Goal: Task Accomplishment & Management: Use online tool/utility

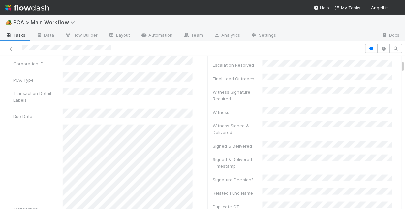
scroll to position [79, 0]
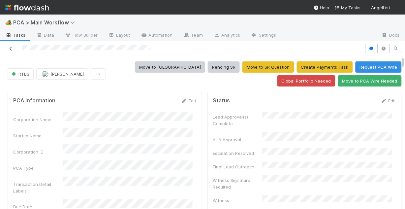
click at [12, 48] on icon at bounding box center [11, 48] width 7 height 4
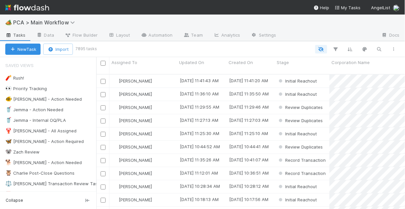
scroll to position [136, 305]
click at [42, 99] on div "🐠 Chris - Action Needed" at bounding box center [43, 99] width 76 height 8
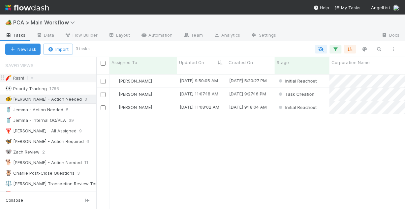
scroll to position [136, 305]
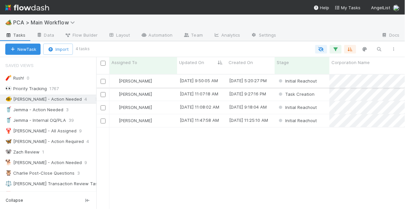
click at [165, 76] on div "[PERSON_NAME]" at bounding box center [143, 81] width 68 height 13
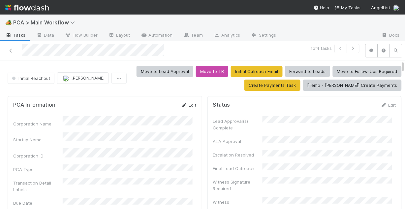
click at [183, 103] on link "Edit" at bounding box center [188, 104] width 15 height 5
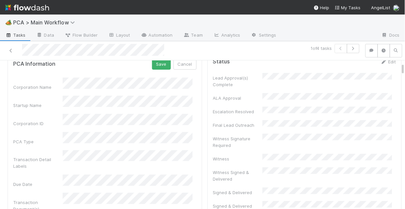
scroll to position [53, 0]
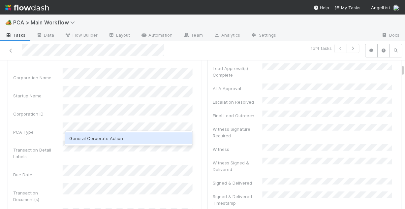
click at [105, 137] on div "General Corporate Action" at bounding box center [128, 138] width 127 height 12
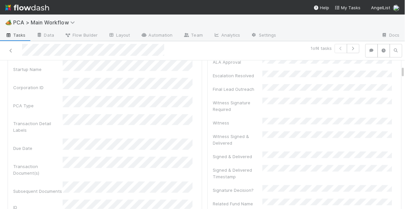
scroll to position [26, 0]
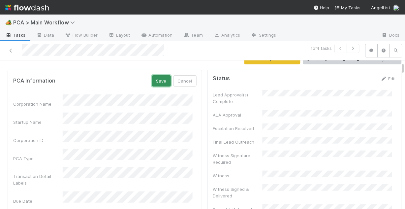
click at [156, 84] on button "Save" at bounding box center [161, 80] width 19 height 11
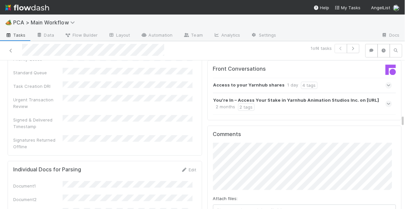
scroll to position [765, 0]
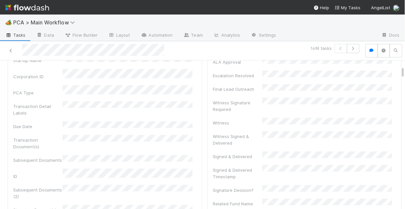
scroll to position [0, 0]
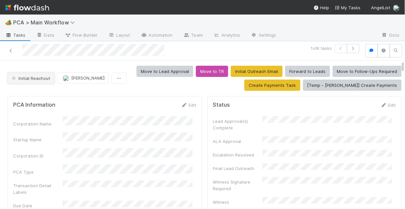
click at [31, 78] on span "Initial Reachout" at bounding box center [31, 78] width 40 height 5
click at [130, 92] on div at bounding box center [202, 104] width 405 height 209
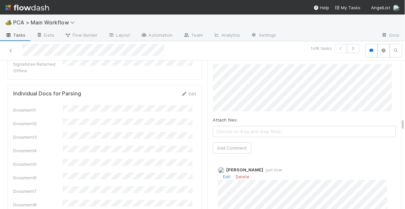
scroll to position [844, 0]
click at [223, 172] on link "Edit" at bounding box center [227, 174] width 8 height 5
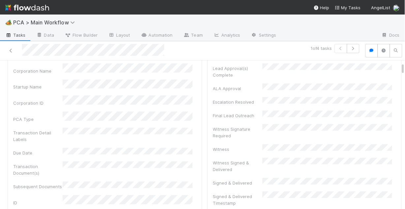
scroll to position [0, 0]
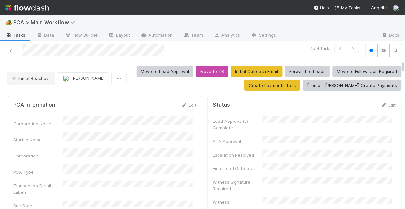
click at [30, 78] on span "Initial Reachout" at bounding box center [31, 78] width 40 height 5
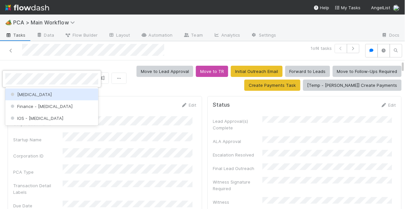
click at [35, 96] on div "[MEDICAL_DATA]" at bounding box center [51, 94] width 93 height 12
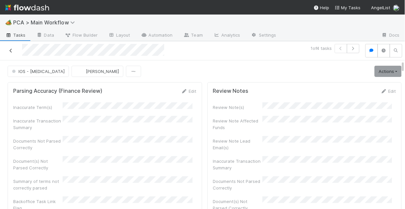
click at [11, 49] on icon at bounding box center [11, 50] width 7 height 4
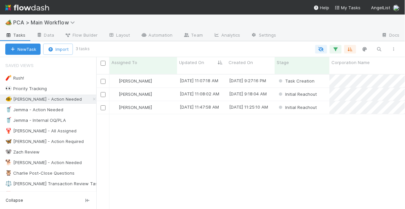
scroll to position [136, 305]
click at [166, 78] on div "Chris DelBianco" at bounding box center [143, 81] width 68 height 13
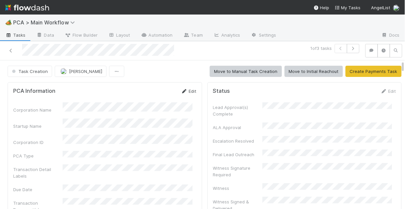
click at [182, 91] on icon at bounding box center [184, 91] width 7 height 4
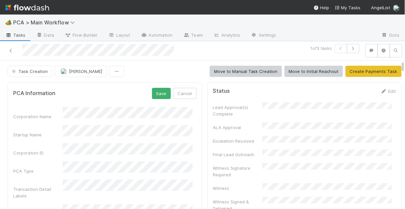
scroll to position [26, 0]
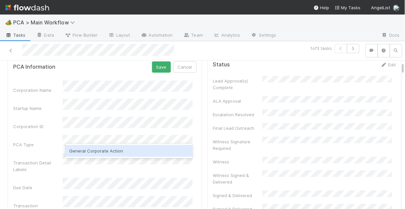
click at [111, 151] on div "General Corporate Action" at bounding box center [128, 151] width 127 height 12
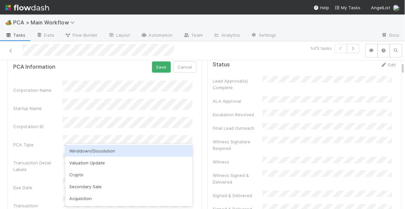
click at [49, 105] on div "Startup Name" at bounding box center [37, 108] width 49 height 7
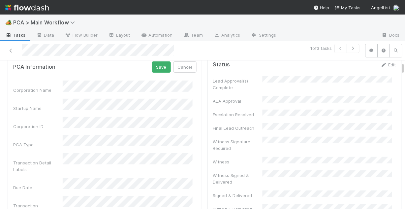
scroll to position [53, 0]
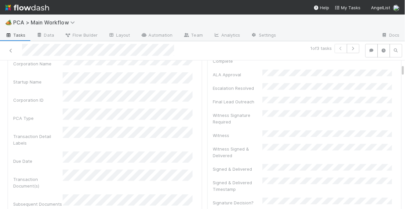
click at [58, 127] on div "Transaction Detail Labels" at bounding box center [104, 136] width 183 height 19
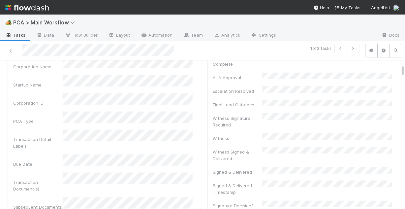
scroll to position [26, 0]
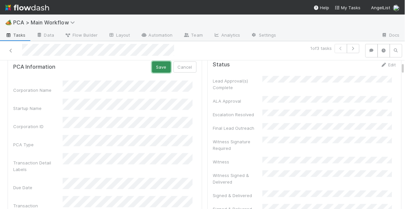
drag, startPoint x: 158, startPoint y: 70, endPoint x: 156, endPoint y: 75, distance: 5.6
click at [158, 70] on button "Save" at bounding box center [161, 66] width 19 height 11
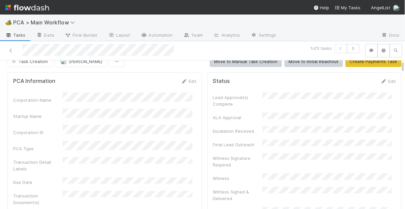
scroll to position [0, 0]
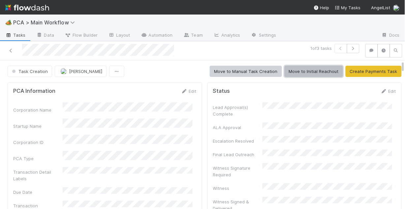
click at [304, 73] on button "Move to Initial Reachout" at bounding box center [314, 71] width 58 height 11
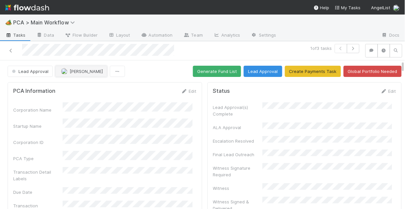
click at [76, 71] on span "[PERSON_NAME]" at bounding box center [86, 71] width 33 height 5
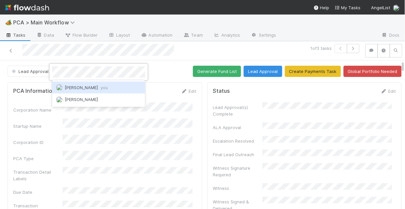
click at [86, 87] on span "[PERSON_NAME] you" at bounding box center [86, 87] width 43 height 5
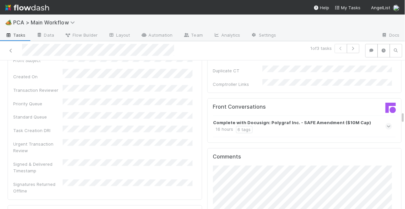
scroll to position [739, 0]
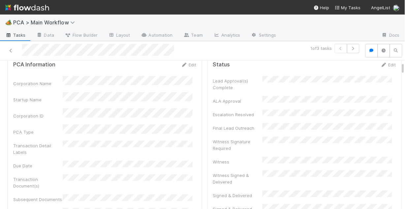
scroll to position [0, 0]
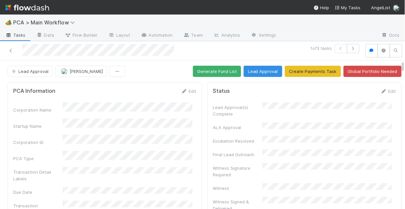
drag, startPoint x: 185, startPoint y: 129, endPoint x: 187, endPoint y: 126, distance: 4.0
click at [216, 75] on button "Generate Fund List" at bounding box center [217, 71] width 48 height 11
click at [256, 74] on button "Lead Approval" at bounding box center [263, 71] width 39 height 11
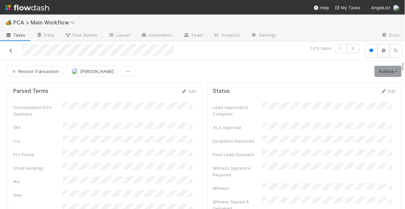
click at [11, 50] on icon at bounding box center [11, 50] width 7 height 4
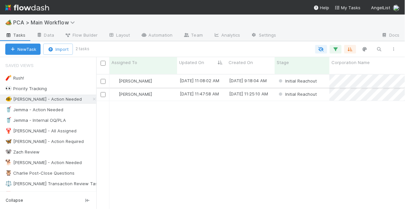
scroll to position [136, 305]
click at [171, 75] on div "Chris DelBianco" at bounding box center [143, 81] width 68 height 13
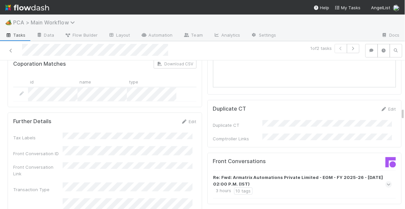
scroll to position [580, 0]
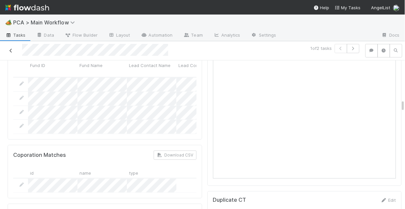
click at [9, 47] on link at bounding box center [11, 50] width 7 height 7
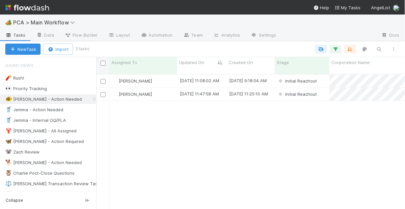
scroll to position [136, 305]
click at [260, 94] on div "8/13/25, 11:25:10 AM" at bounding box center [251, 94] width 48 height 13
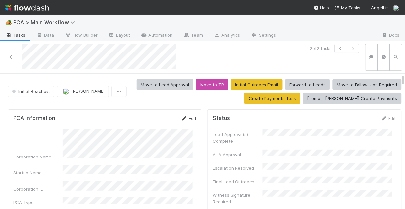
click at [184, 117] on link "Edit" at bounding box center [188, 117] width 15 height 5
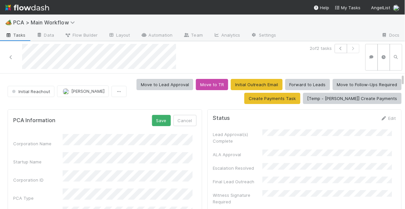
click at [163, 119] on button "Save" at bounding box center [161, 120] width 19 height 11
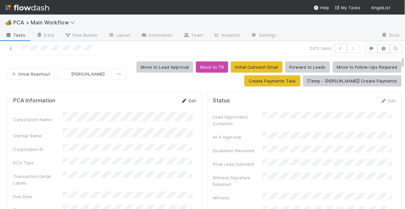
click at [187, 99] on link "Edit" at bounding box center [188, 100] width 15 height 5
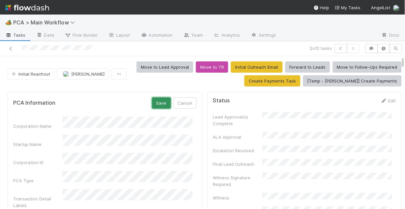
click at [158, 103] on button "Save" at bounding box center [161, 102] width 19 height 11
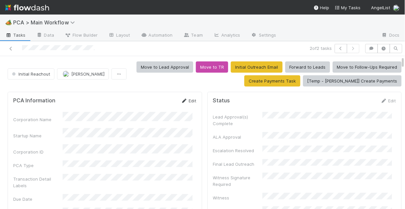
click at [186, 99] on link "Edit" at bounding box center [188, 100] width 15 height 5
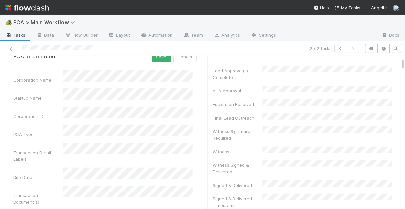
scroll to position [53, 0]
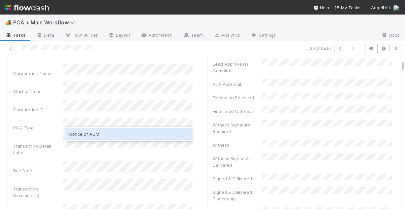
click at [110, 136] on div "Notice of AGM" at bounding box center [128, 134] width 127 height 12
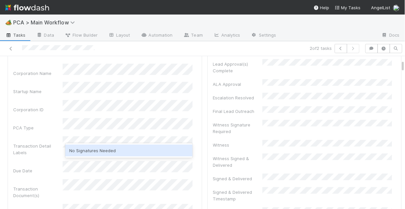
click at [91, 149] on div "No Signatures Needed" at bounding box center [128, 150] width 127 height 12
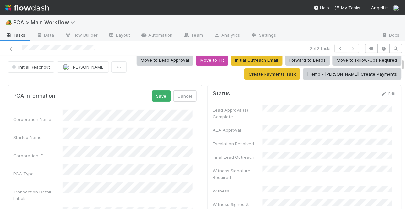
scroll to position [0, 0]
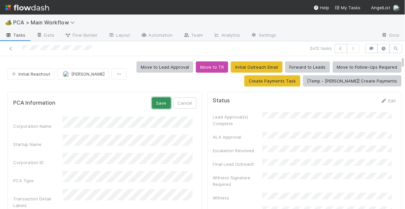
click at [155, 103] on button "Save" at bounding box center [161, 102] width 19 height 11
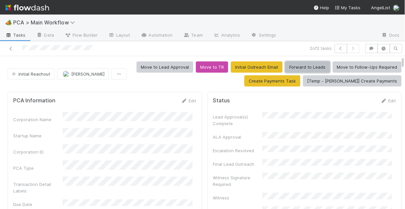
click at [306, 65] on button "Forward to Leads" at bounding box center [307, 66] width 45 height 11
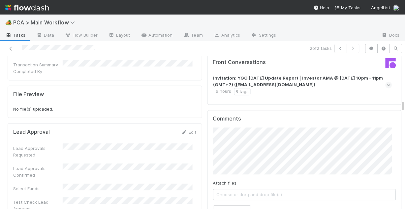
scroll to position [765, 0]
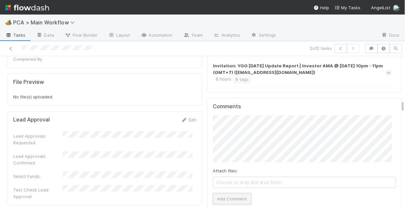
click at [239, 193] on button "Add Comment" at bounding box center [232, 198] width 38 height 11
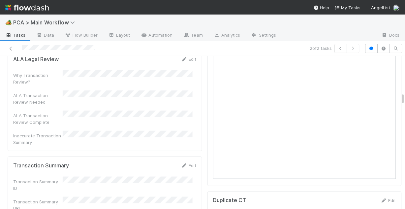
scroll to position [501, 0]
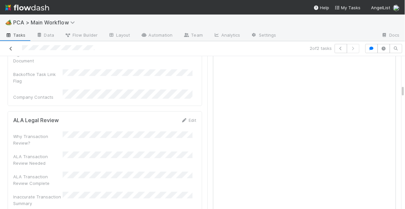
click at [10, 47] on icon at bounding box center [11, 48] width 7 height 4
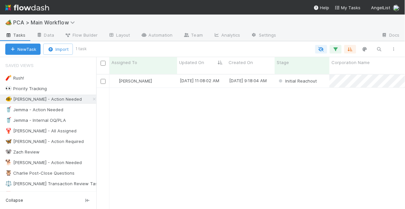
scroll to position [136, 305]
click at [165, 75] on div "Chris DelBianco" at bounding box center [143, 81] width 68 height 13
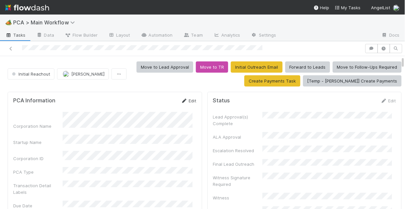
click at [186, 99] on link "Edit" at bounding box center [188, 100] width 15 height 5
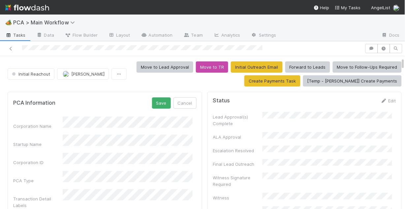
scroll to position [26, 0]
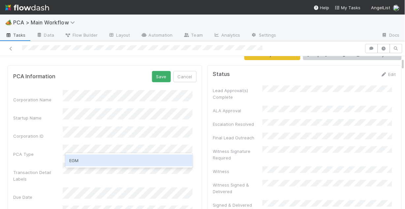
click at [109, 164] on div "EGM" at bounding box center [128, 160] width 127 height 12
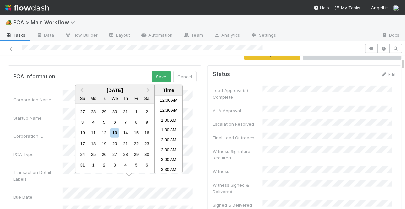
scroll to position [214, 0]
click at [123, 132] on div "14" at bounding box center [125, 132] width 9 height 9
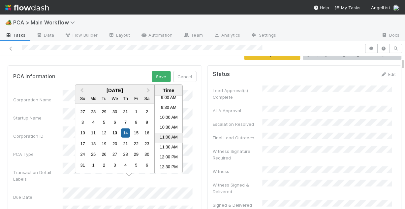
scroll to position [187, 0]
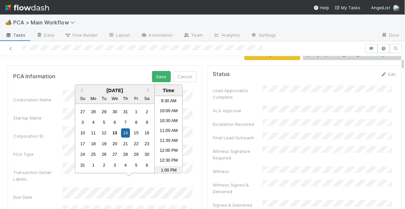
click at [170, 169] on li "1:00 PM" at bounding box center [169, 171] width 28 height 10
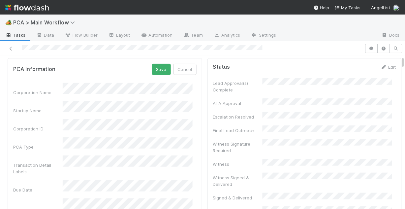
scroll to position [0, 0]
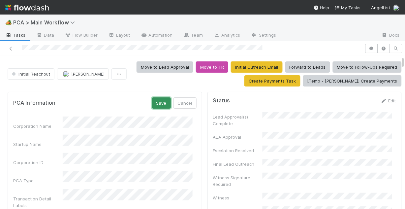
drag, startPoint x: 159, startPoint y: 100, endPoint x: 157, endPoint y: 104, distance: 3.7
click at [159, 100] on button "Save" at bounding box center [161, 102] width 19 height 11
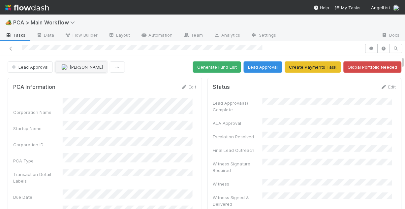
click at [81, 69] on span "[PERSON_NAME]" at bounding box center [86, 66] width 33 height 5
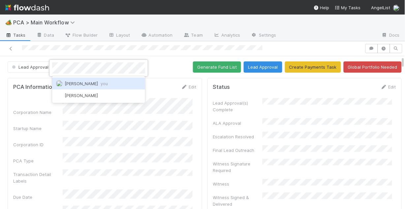
click at [79, 82] on span "Chris DelBianco you" at bounding box center [86, 83] width 43 height 5
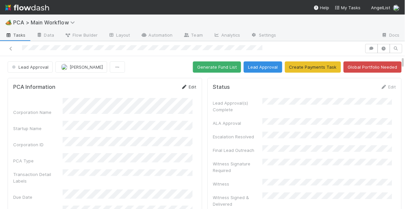
click at [186, 86] on link "Edit" at bounding box center [188, 86] width 15 height 5
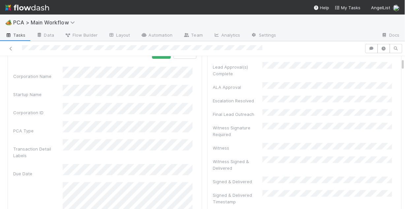
scroll to position [26, 0]
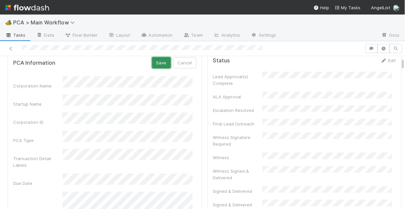
click at [159, 63] on button "Save" at bounding box center [161, 62] width 19 height 11
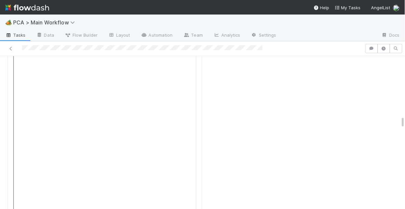
scroll to position [1361, 0]
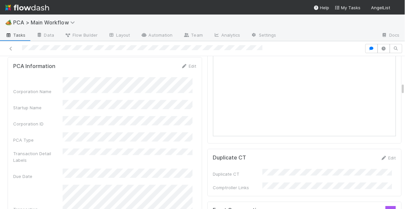
scroll to position [607, 0]
click at [11, 46] on icon at bounding box center [11, 48] width 7 height 4
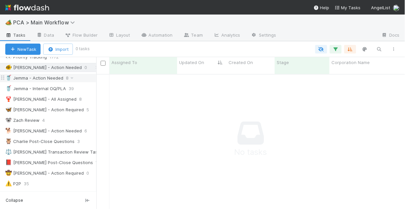
scroll to position [26, 0]
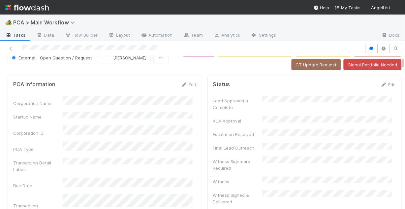
scroll to position [26, 0]
